Goal: Task Accomplishment & Management: Complete application form

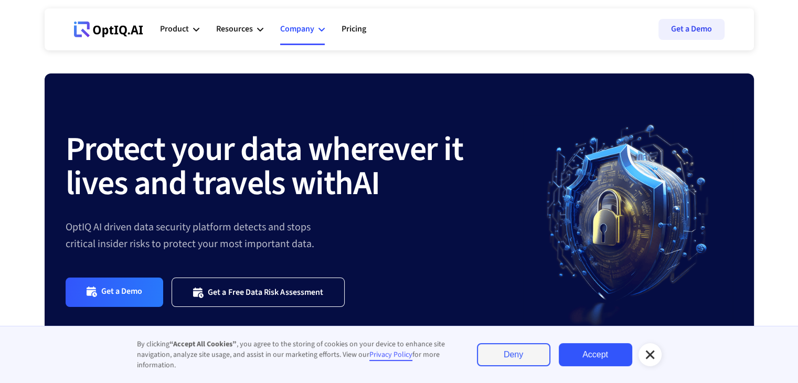
click at [295, 32] on div "Company" at bounding box center [297, 29] width 34 height 14
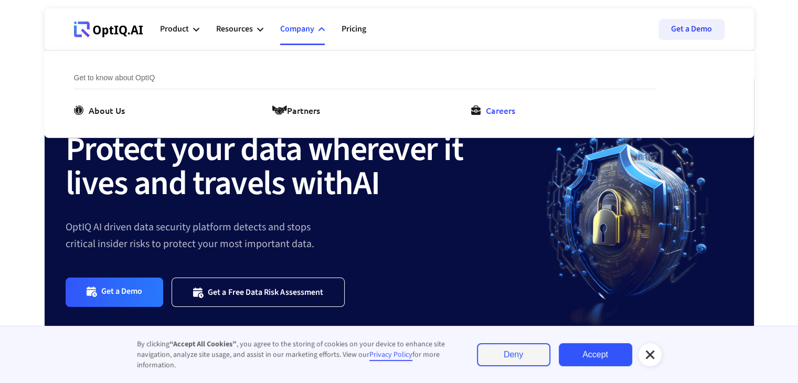
click at [491, 113] on div "Careers" at bounding box center [500, 110] width 29 height 13
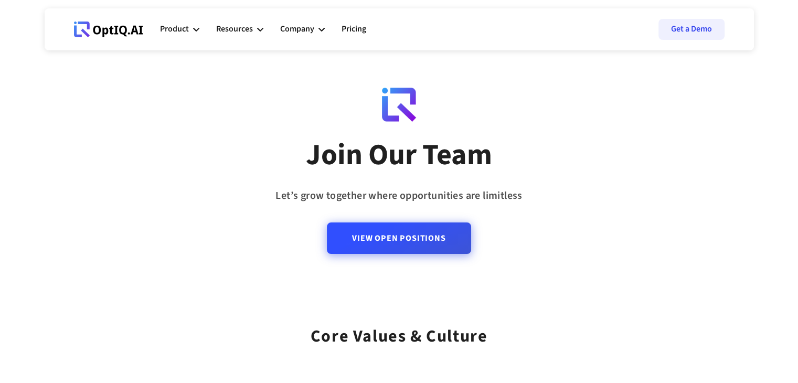
click at [387, 247] on link "View Open Positions" at bounding box center [399, 237] width 144 height 31
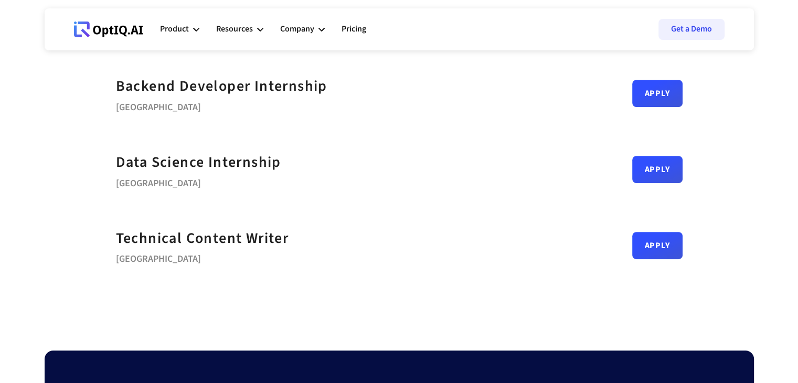
scroll to position [522, 0]
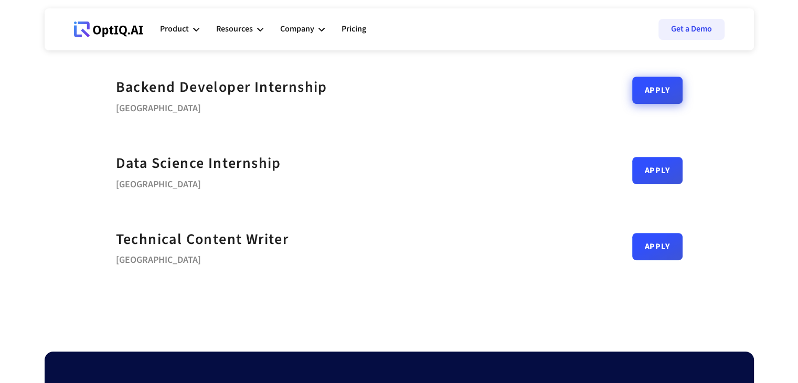
click at [657, 88] on link "Apply" at bounding box center [657, 90] width 50 height 27
